Goal: Ask a question: Seek information or help from site administrators or community

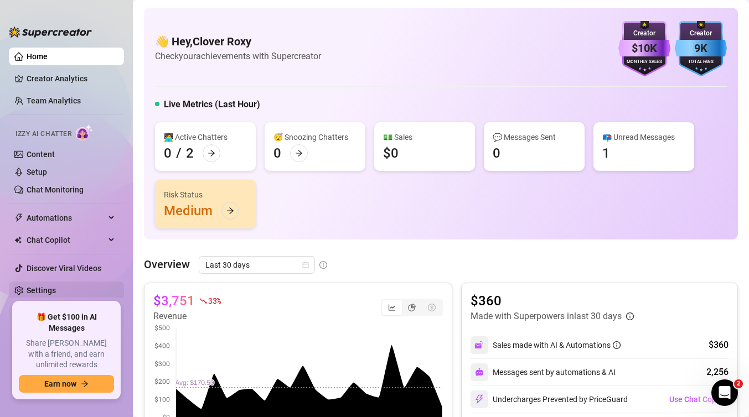
click at [55, 288] on link "Settings" at bounding box center [41, 290] width 29 height 9
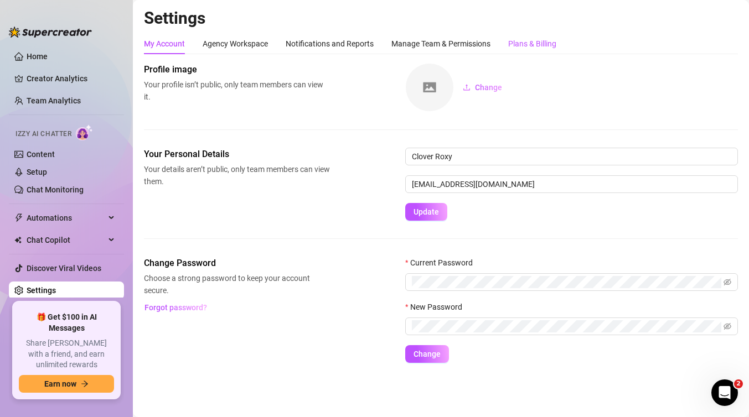
click at [516, 42] on div "Plans & Billing" at bounding box center [532, 44] width 48 height 12
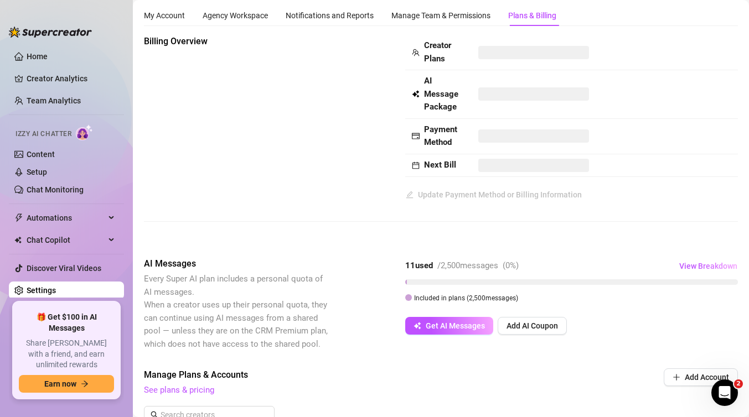
scroll to position [22, 0]
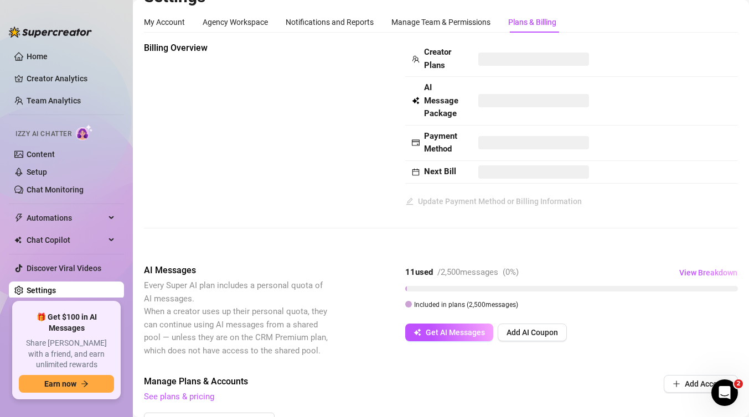
click at [405, 208] on div "Creator Plans AI Message Package Payment Method Next Bill Update Payment Method…" at bounding box center [571, 126] width 333 height 169
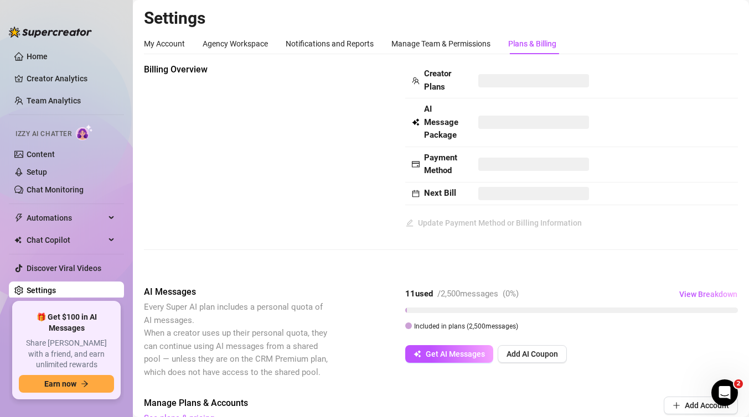
click at [447, 189] on strong "Next Bill" at bounding box center [440, 193] width 32 height 10
click at [380, 45] on div "My Account Agency Workspace Notifications and Reports Manage Team & Permissions…" at bounding box center [350, 43] width 412 height 21
click at [418, 40] on div "Manage Team & Permissions" at bounding box center [440, 44] width 99 height 12
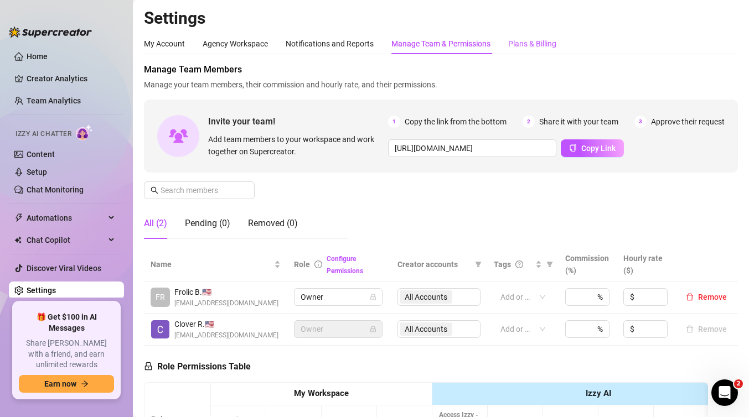
click at [518, 42] on div "Plans & Billing" at bounding box center [532, 44] width 48 height 12
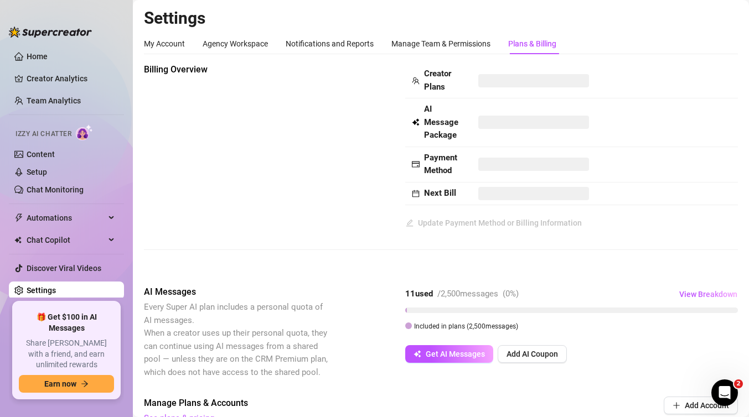
click at [56, 286] on link "Settings" at bounding box center [41, 290] width 29 height 9
click at [27, 286] on link "Settings" at bounding box center [41, 290] width 29 height 9
click at [442, 210] on div "Creator Plans AI Message Package Payment Method Next Bill Update Payment Method…" at bounding box center [571, 147] width 333 height 169
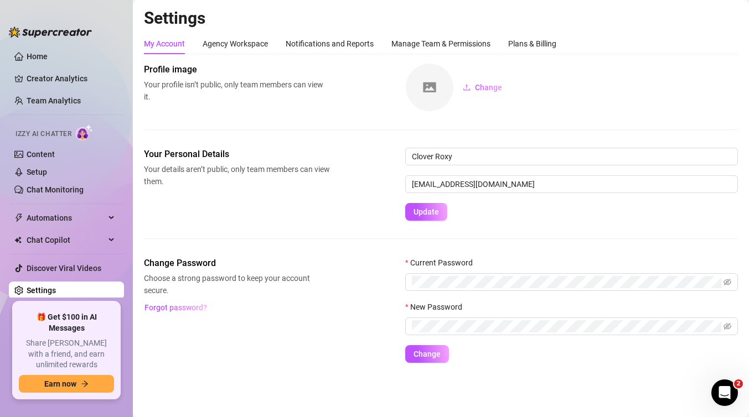
click at [558, 32] on div "Settings My Account Agency Workspace Notifications and Reports Manage Team & Pe…" at bounding box center [441, 192] width 594 height 369
click at [545, 43] on div "Plans & Billing" at bounding box center [532, 44] width 48 height 12
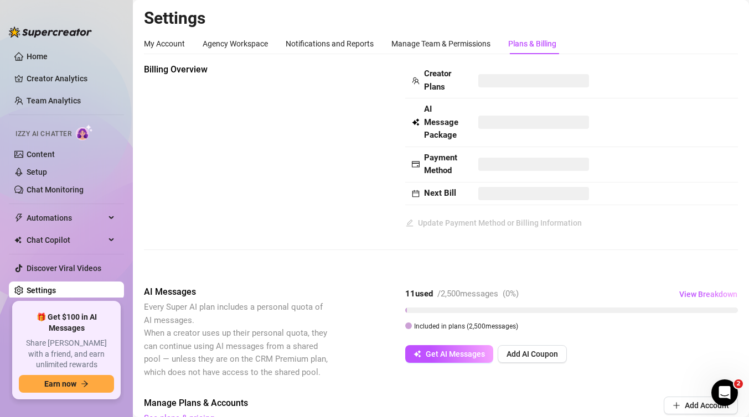
click at [449, 193] on strong "Next Bill" at bounding box center [440, 193] width 32 height 10
click at [409, 192] on td "Next Bill" at bounding box center [438, 194] width 66 height 23
click at [422, 190] on div "Next Bill" at bounding box center [438, 193] width 53 height 13
click at [413, 237] on div "Billing Overview Creator Plans AI Message Package Payment Method Next Bill Upda…" at bounding box center [441, 165] width 594 height 205
click at [413, 232] on div "Billing Overview Creator Plans AI Message Package Payment Method Next Bill Upda…" at bounding box center [441, 165] width 594 height 205
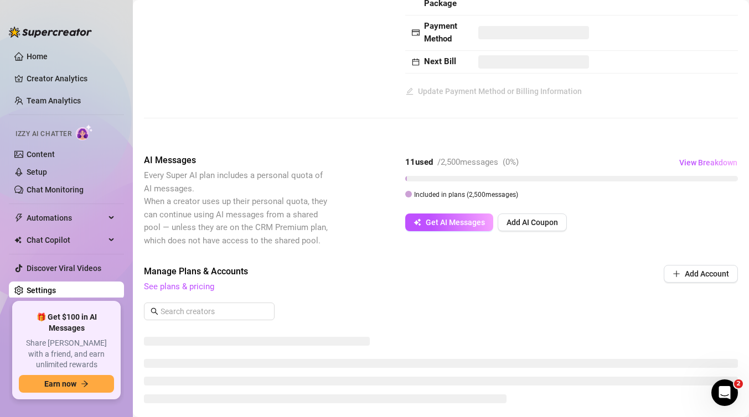
scroll to position [177, 0]
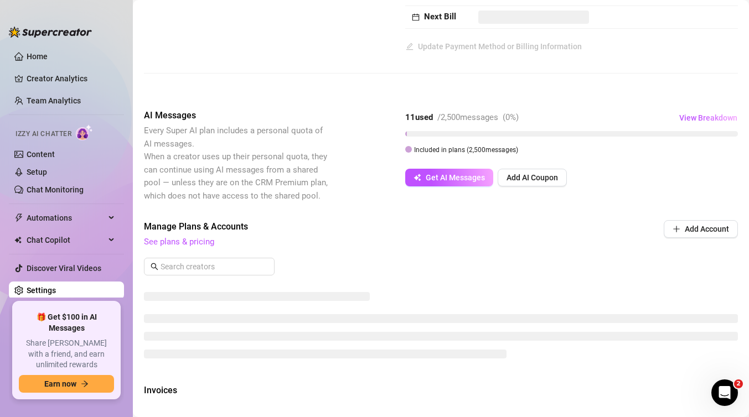
click at [196, 236] on span "See plans & pricing" at bounding box center [366, 242] width 444 height 13
click at [195, 245] on link "See plans & pricing" at bounding box center [179, 242] width 70 height 10
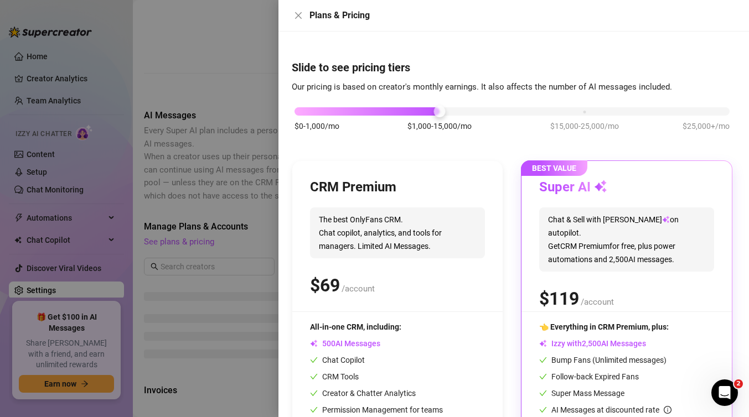
scroll to position [73, 0]
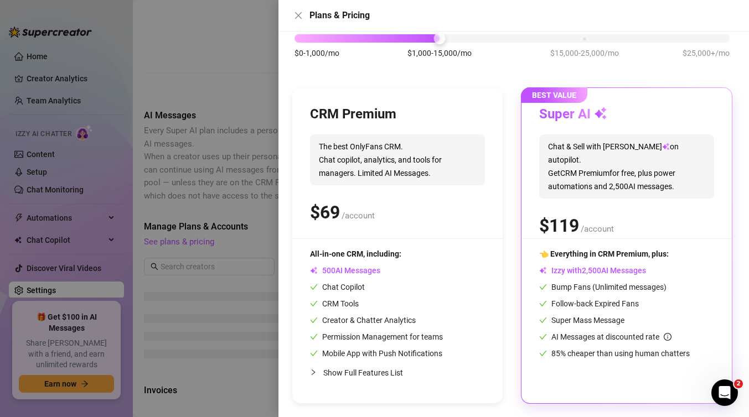
click at [190, 198] on div at bounding box center [374, 208] width 749 height 417
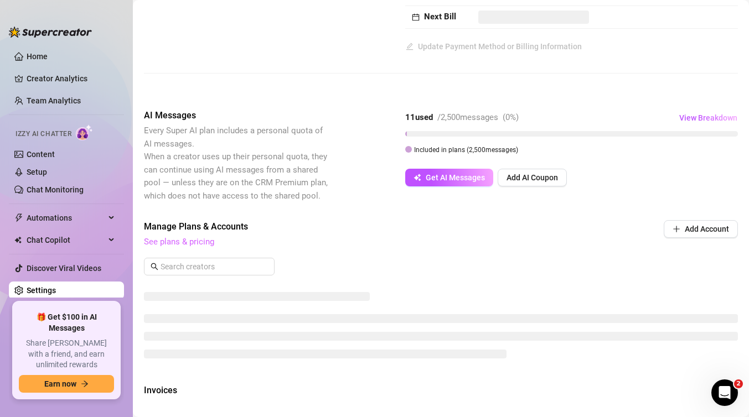
click at [184, 237] on link "See plans & pricing" at bounding box center [179, 242] width 70 height 10
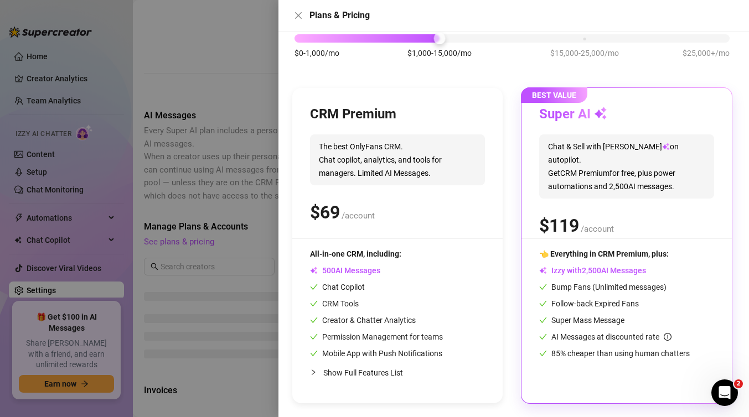
click at [221, 154] on div at bounding box center [374, 208] width 749 height 417
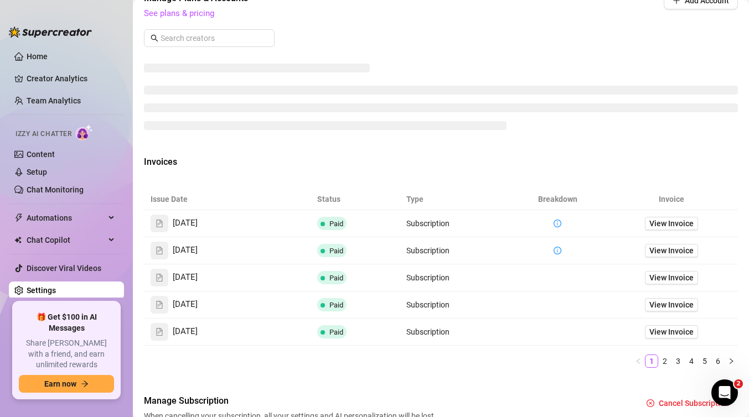
scroll to position [410, 0]
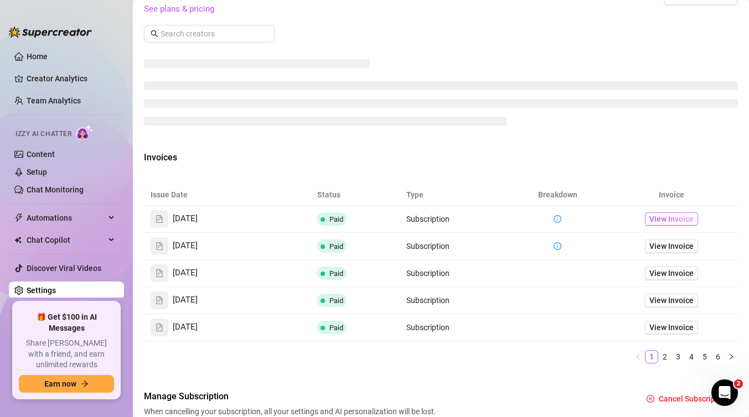
click at [663, 219] on span "View Invoice" at bounding box center [671, 219] width 44 height 12
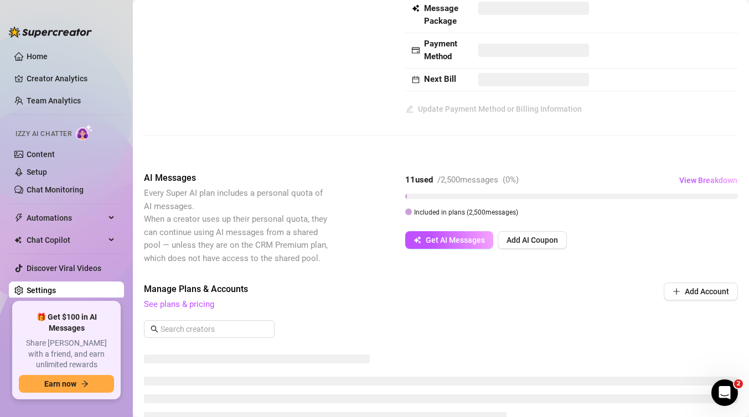
scroll to position [0, 0]
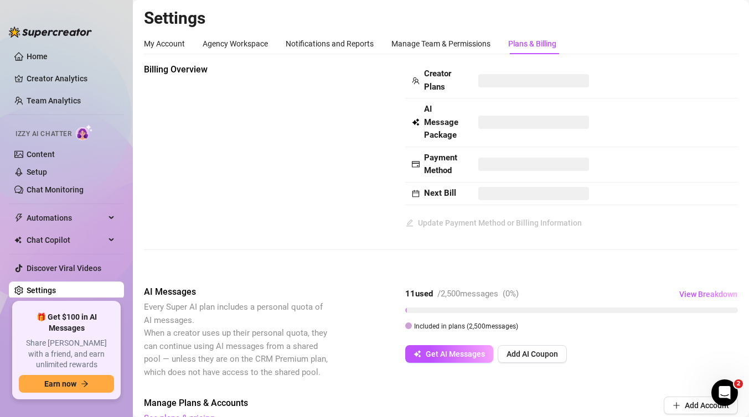
click at [432, 245] on div "Billing Overview Creator Plans AI Message Package Payment Method Next Bill Upda…" at bounding box center [441, 165] width 594 height 205
click at [425, 211] on div "Creator Plans AI Message Package Payment Method Next Bill Update Payment Method…" at bounding box center [571, 147] width 333 height 169
click at [432, 194] on strong "Next Bill" at bounding box center [440, 193] width 32 height 10
click at [490, 197] on span at bounding box center [533, 193] width 111 height 13
click at [425, 45] on div "Manage Team & Permissions" at bounding box center [440, 44] width 99 height 12
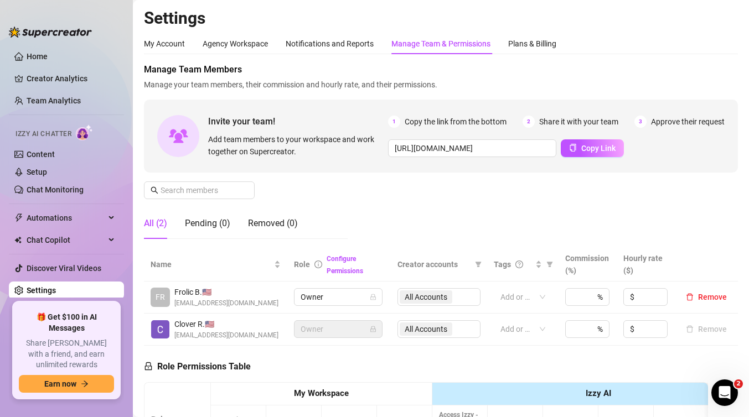
click at [722, 387] on icon "Open Intercom Messenger" at bounding box center [723, 391] width 18 height 18
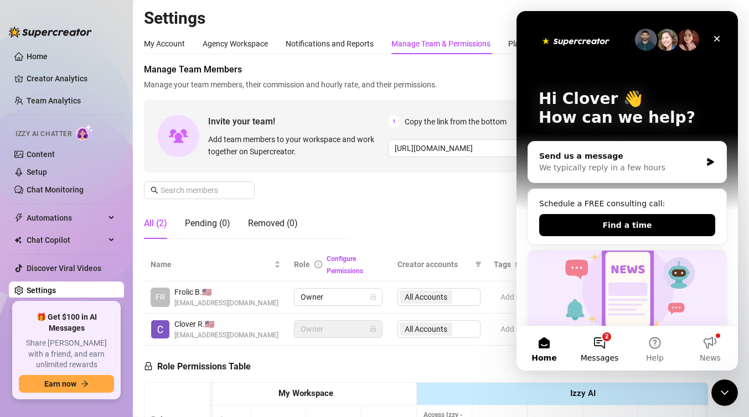
click at [613, 344] on button "2 Messages" at bounding box center [599, 349] width 55 height 44
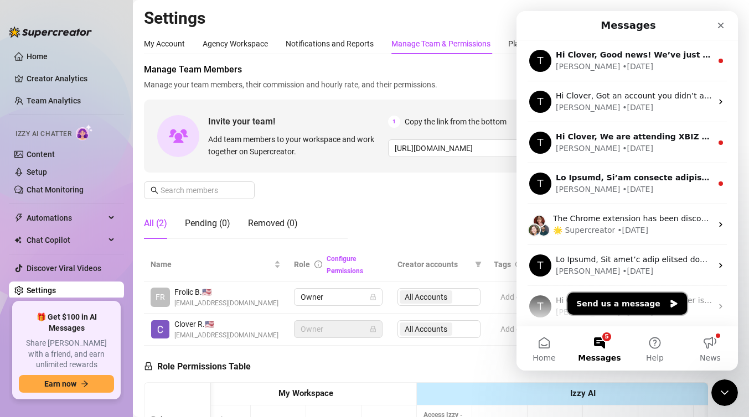
click at [651, 306] on button "Send us a message" at bounding box center [627, 304] width 120 height 22
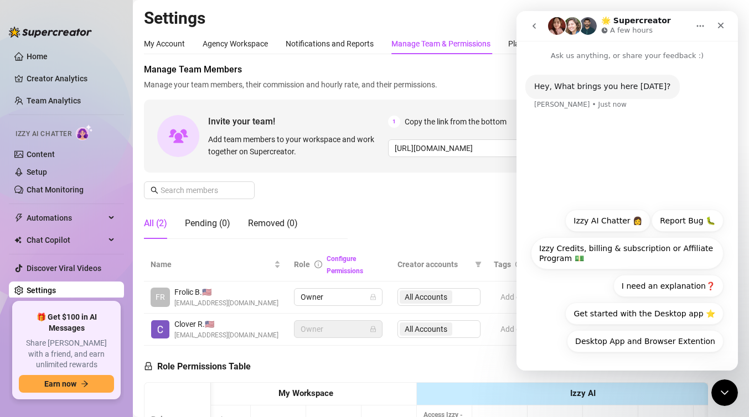
click at [589, 120] on div "Hey, What brings you here today? Ella • Just now" at bounding box center [627, 99] width 204 height 49
click at [710, 254] on button "Izzy Credits, billing & subscription or Affiliate Program 💵" at bounding box center [627, 253] width 193 height 32
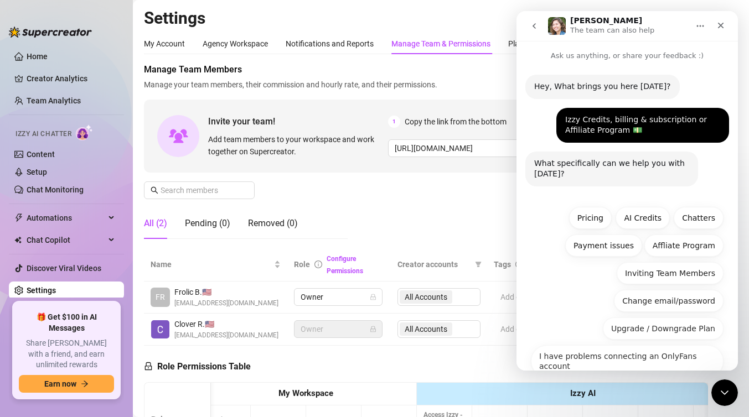
scroll to position [15, 0]
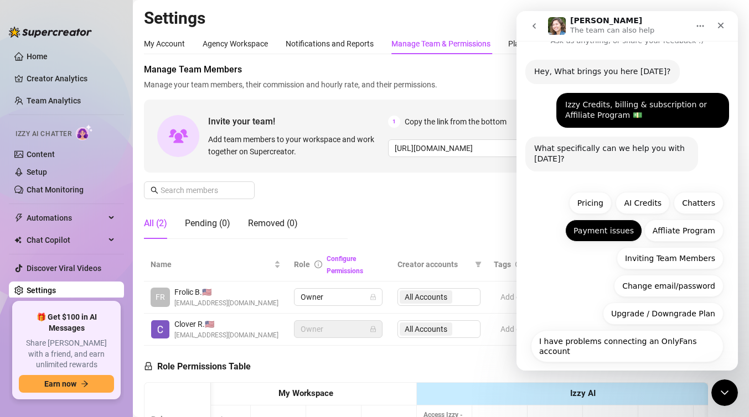
click at [584, 236] on button "Payment issues" at bounding box center [603, 231] width 77 height 22
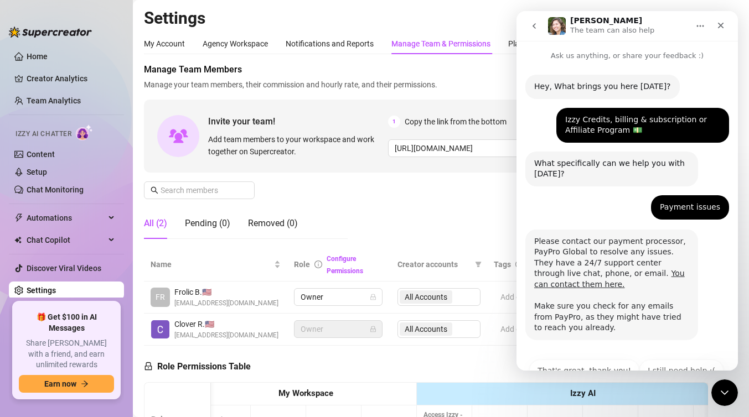
scroll to position [30, 0]
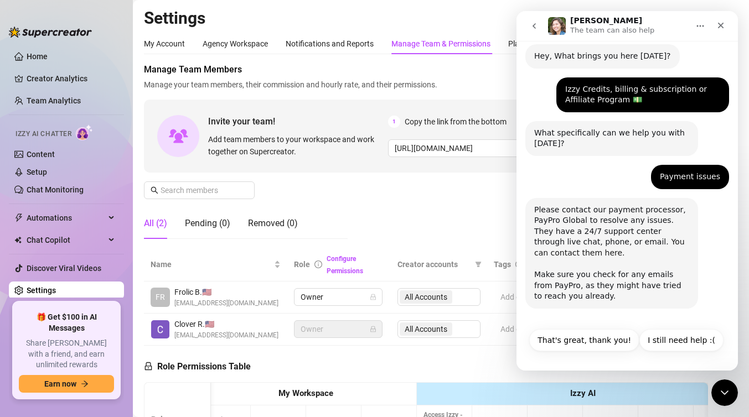
click at [639, 241] on link "You can contact them here." at bounding box center [609, 247] width 151 height 20
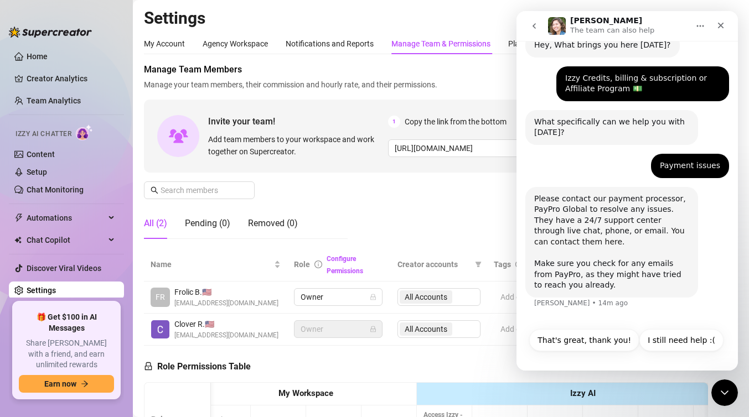
scroll to position [42, 0]
